Goal: Transaction & Acquisition: Purchase product/service

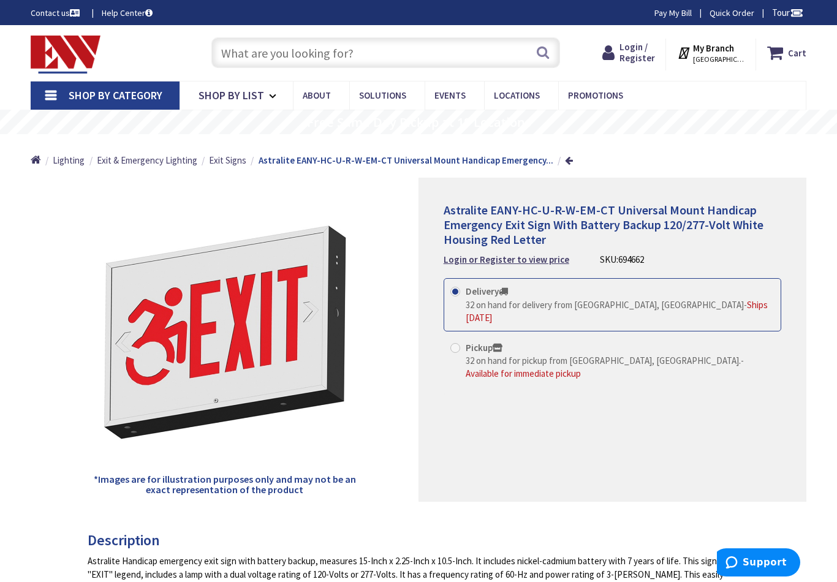
click at [402, 51] on input "text" at bounding box center [386, 52] width 349 height 31
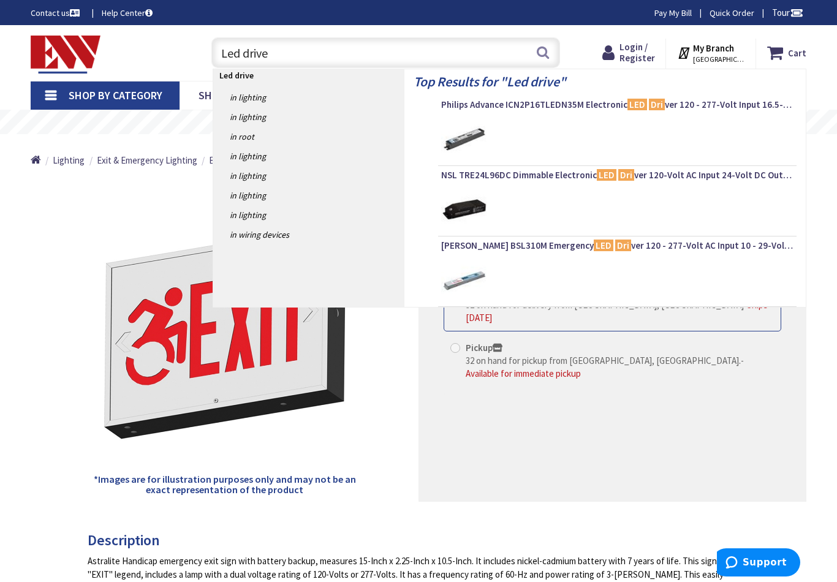
type input "Led driver"
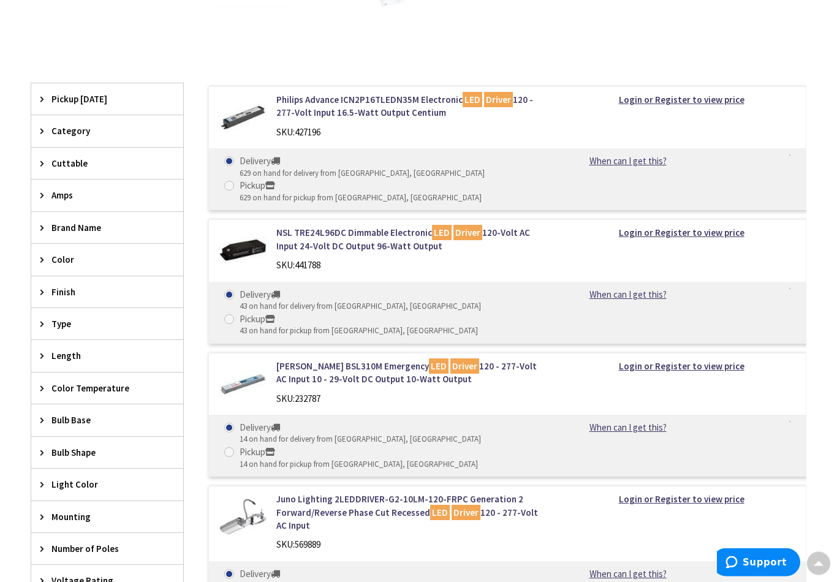
scroll to position [374, 0]
click at [373, 243] on link "NSL TRE24L96DC Dimmable Electronic LED Driver 120-Volt AC Input 24-Volt DC Outp…" at bounding box center [412, 239] width 272 height 26
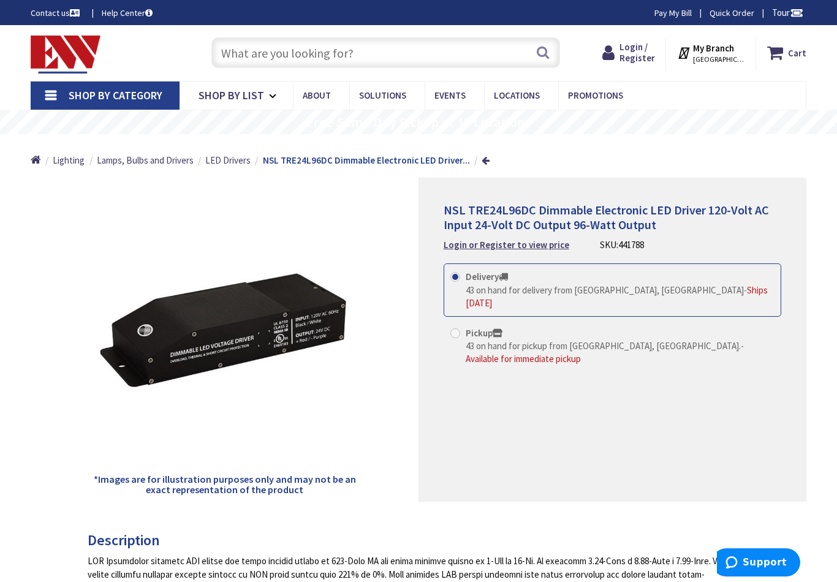
click at [301, 44] on input "text" at bounding box center [386, 52] width 349 height 31
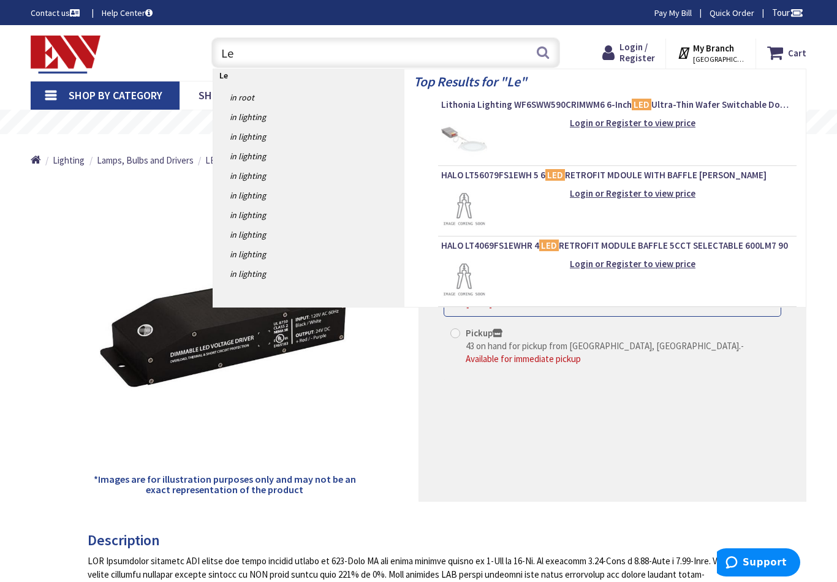
type input "L"
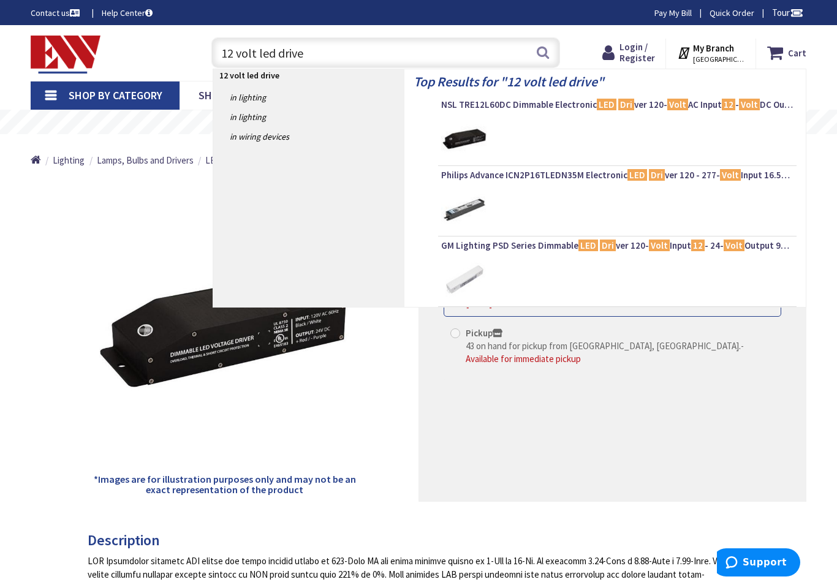
type input "12 volt led driver"
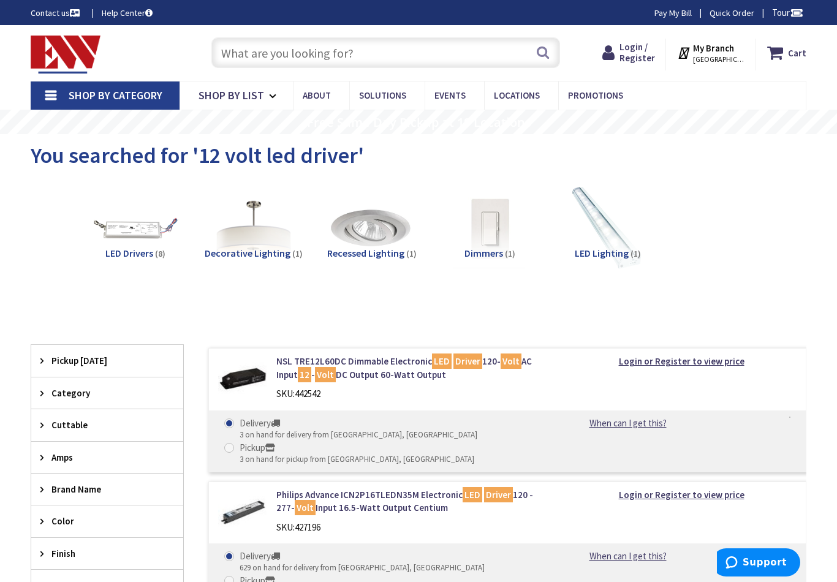
click at [403, 52] on input "text" at bounding box center [386, 52] width 349 height 31
type input "1"
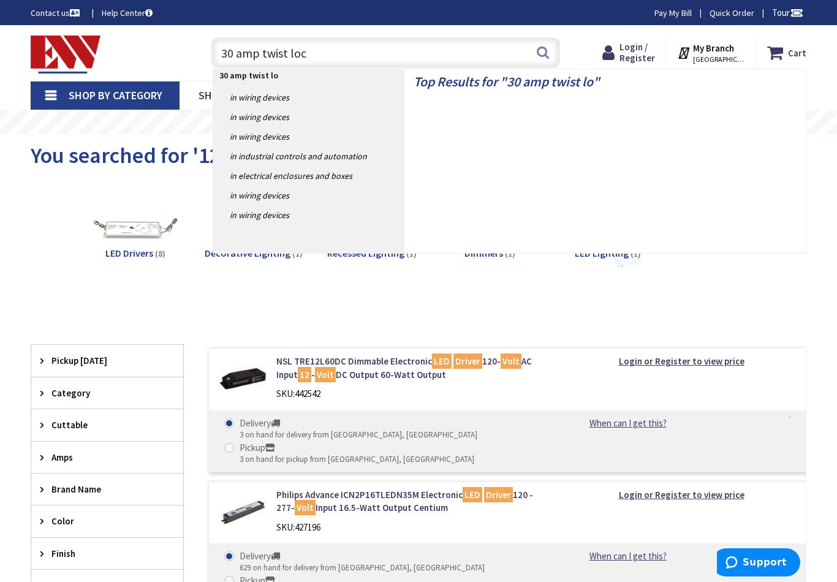
type input "30 amp twist lock"
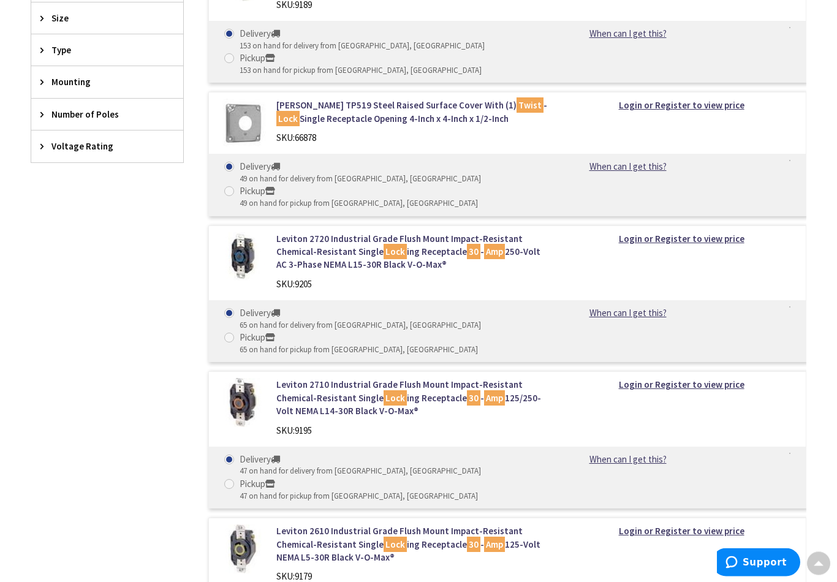
scroll to position [660, 0]
